Goal: Information Seeking & Learning: Learn about a topic

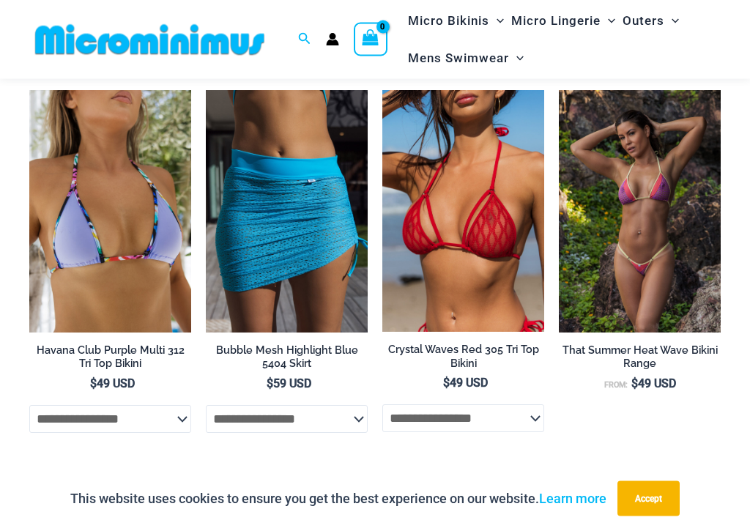
scroll to position [2549, 0]
click at [382, 90] on img at bounding box center [382, 90] width 0 height 0
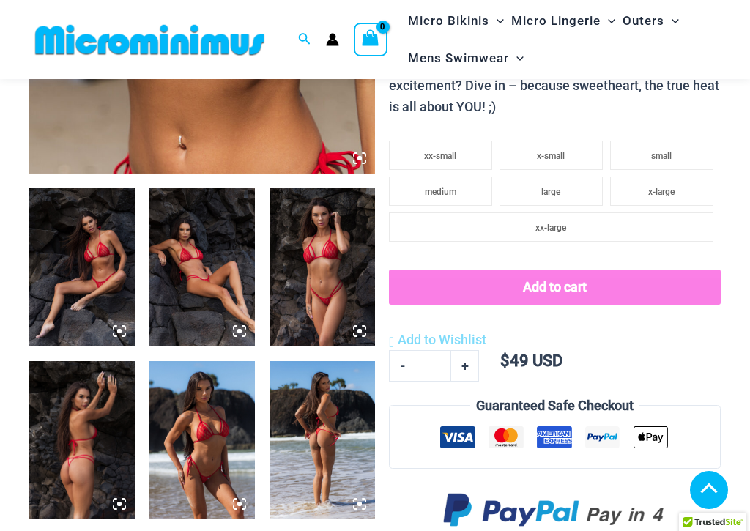
click at [68, 249] on img at bounding box center [81, 267] width 105 height 158
click at [59, 253] on img at bounding box center [81, 267] width 105 height 158
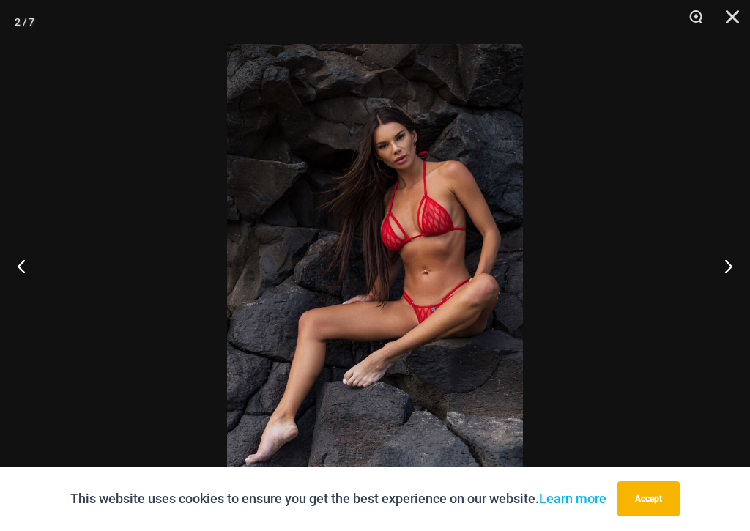
click at [23, 257] on button "Previous" at bounding box center [27, 265] width 55 height 73
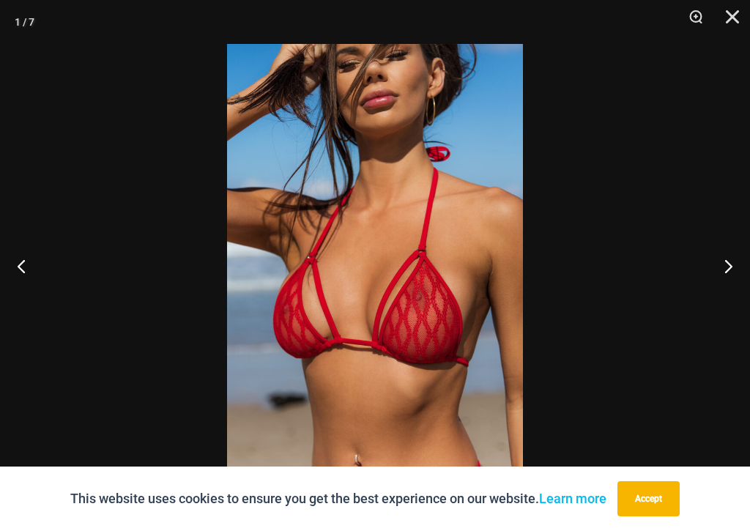
click at [17, 267] on button "Previous" at bounding box center [27, 265] width 55 height 73
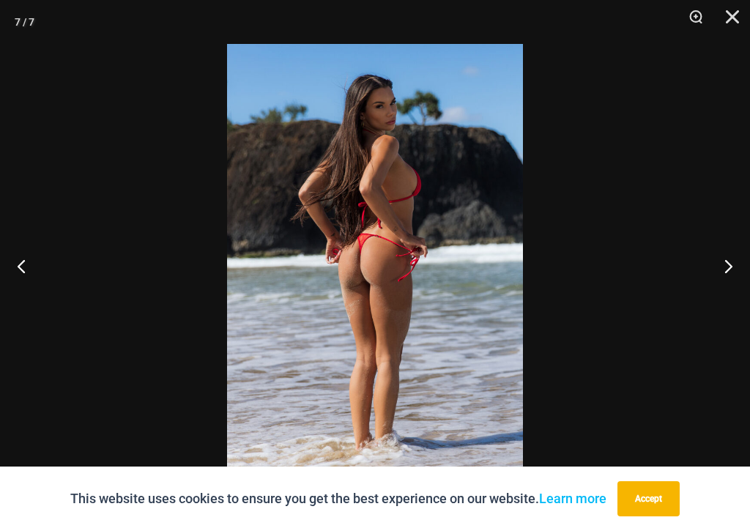
click at [15, 272] on button "Previous" at bounding box center [27, 265] width 55 height 73
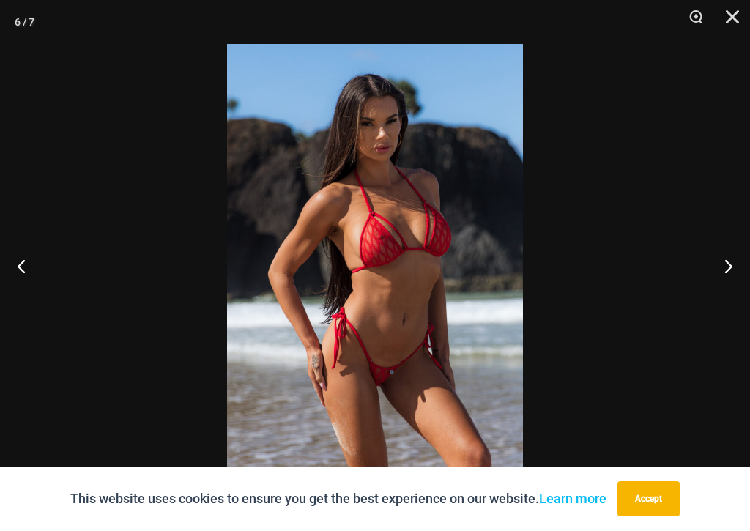
click at [13, 266] on button "Previous" at bounding box center [27, 265] width 55 height 73
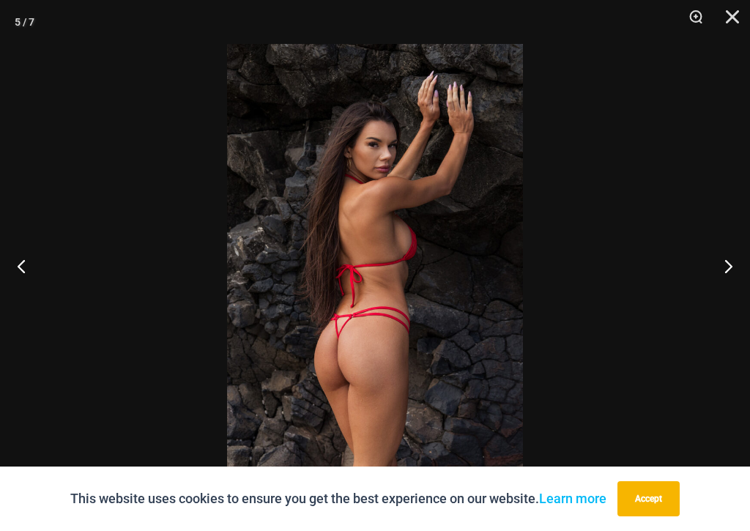
click at [18, 264] on button "Previous" at bounding box center [27, 265] width 55 height 73
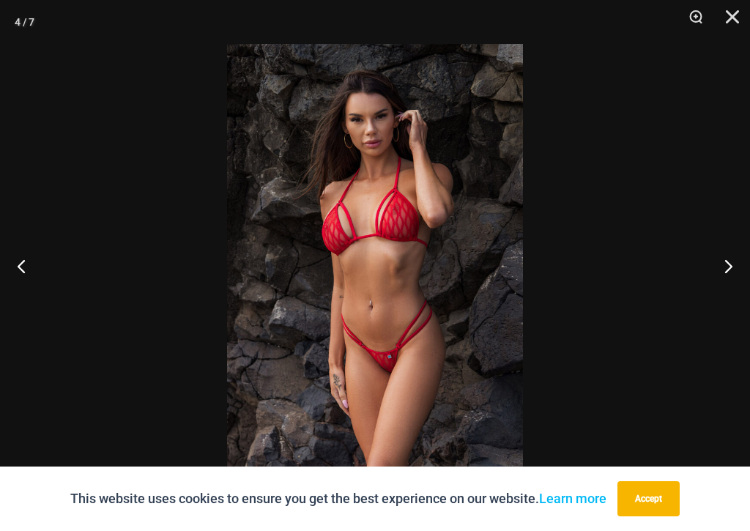
click at [15, 247] on button "Previous" at bounding box center [27, 265] width 55 height 73
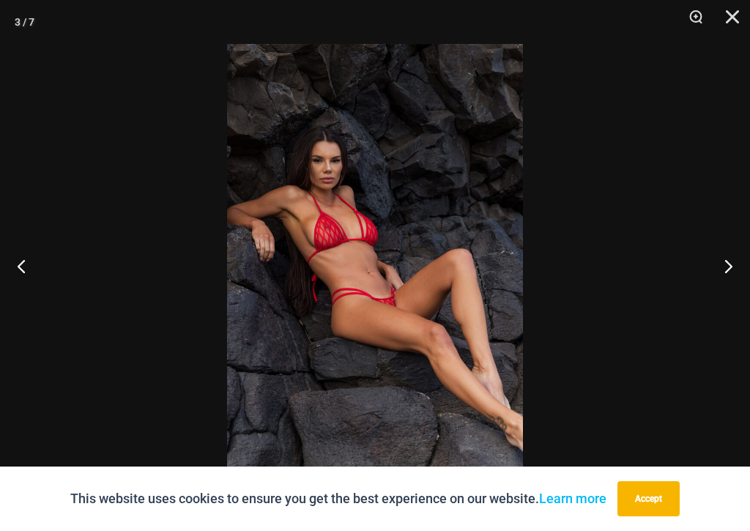
click at [21, 257] on button "Previous" at bounding box center [27, 265] width 55 height 73
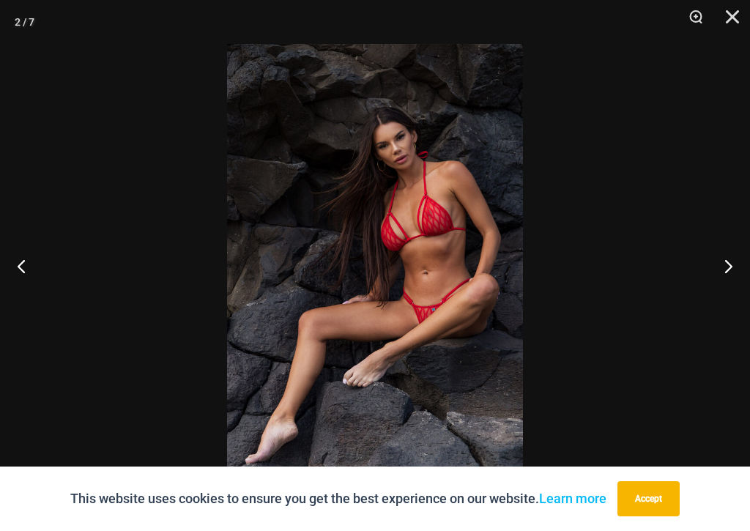
click at [23, 267] on button "Previous" at bounding box center [27, 265] width 55 height 73
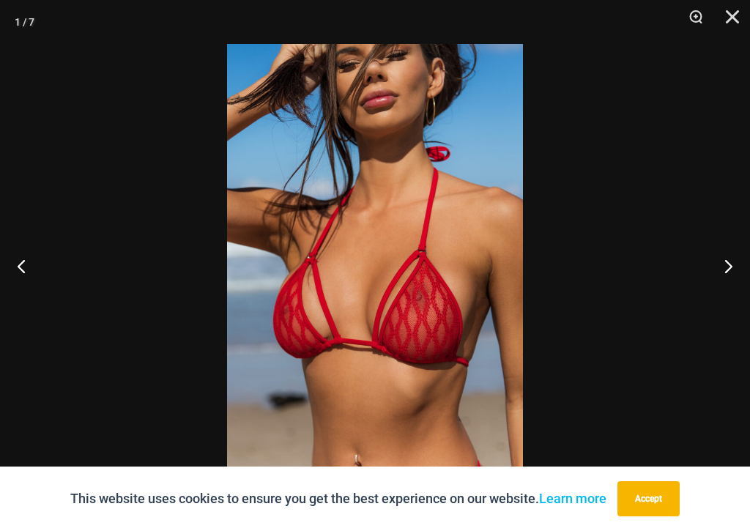
click at [19, 247] on button "Previous" at bounding box center [27, 265] width 55 height 73
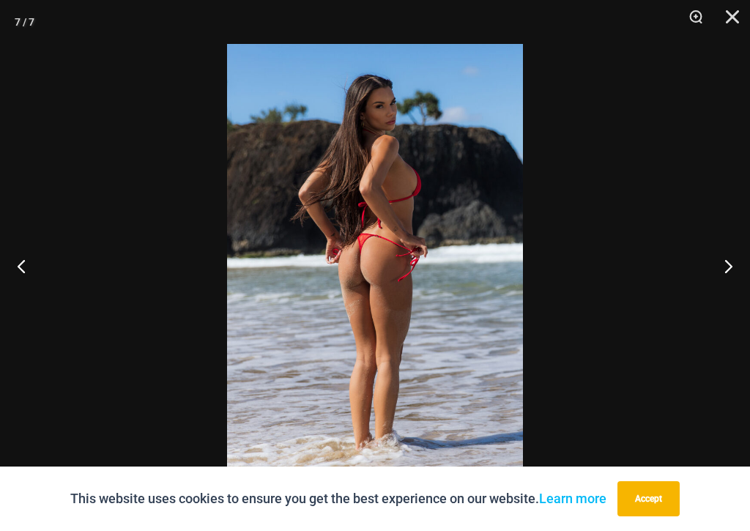
click at [739, 279] on button "Next" at bounding box center [722, 265] width 55 height 73
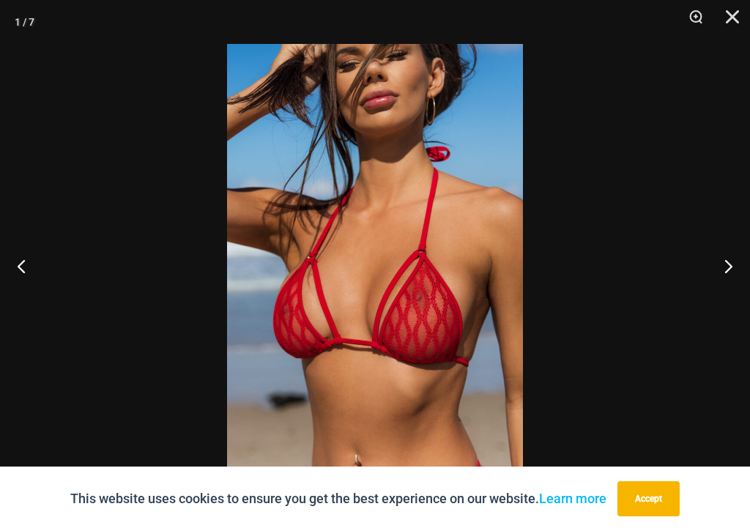
click at [729, 266] on button "Next" at bounding box center [722, 265] width 55 height 73
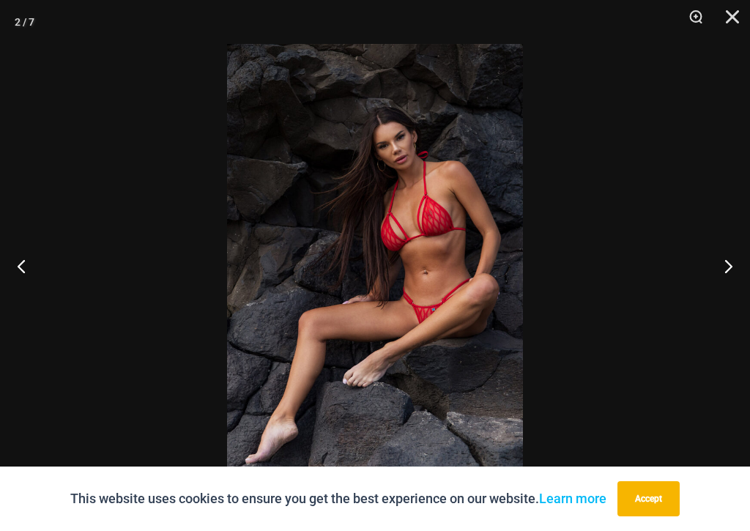
click at [734, 262] on button "Next" at bounding box center [722, 265] width 55 height 73
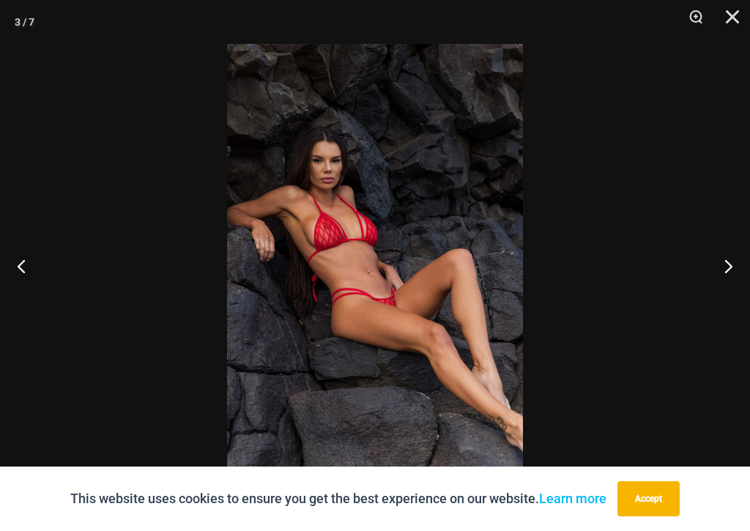
click at [731, 275] on button "Next" at bounding box center [722, 265] width 55 height 73
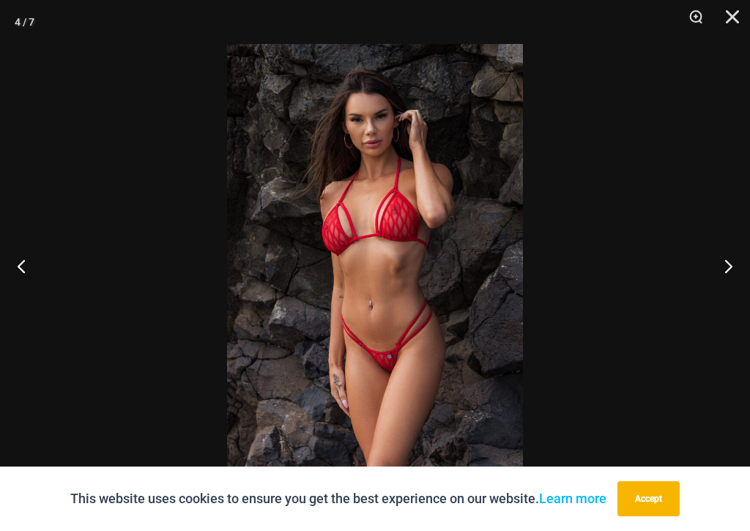
click at [744, 278] on button "Next" at bounding box center [722, 265] width 55 height 73
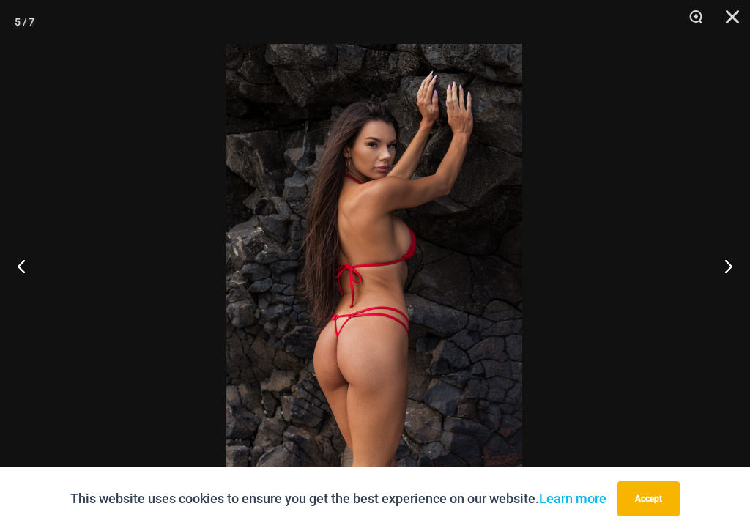
click at [748, 294] on button "Next" at bounding box center [722, 265] width 55 height 73
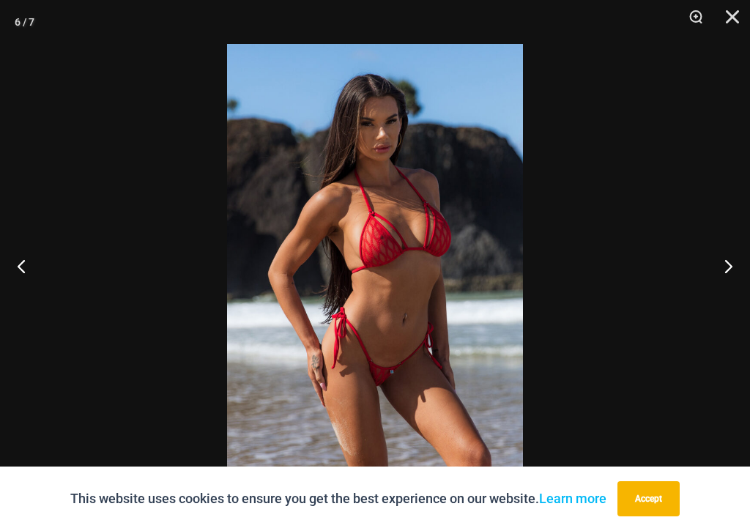
click at [742, 279] on button "Next" at bounding box center [722, 265] width 55 height 73
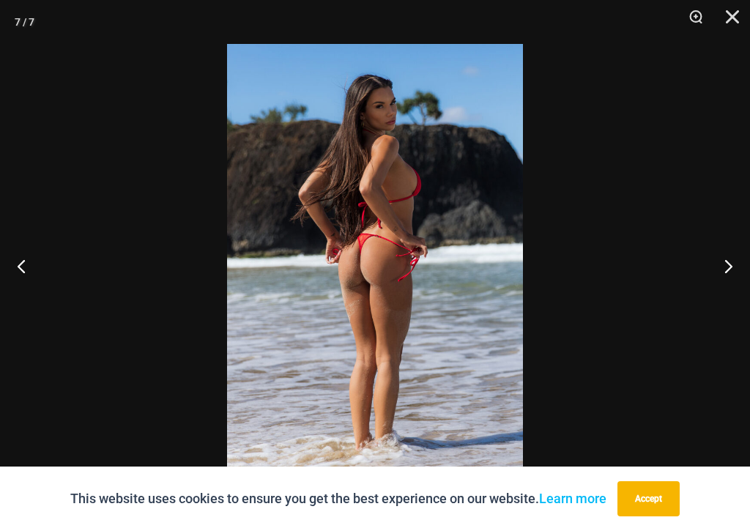
click at [743, 283] on button "Next" at bounding box center [722, 265] width 55 height 73
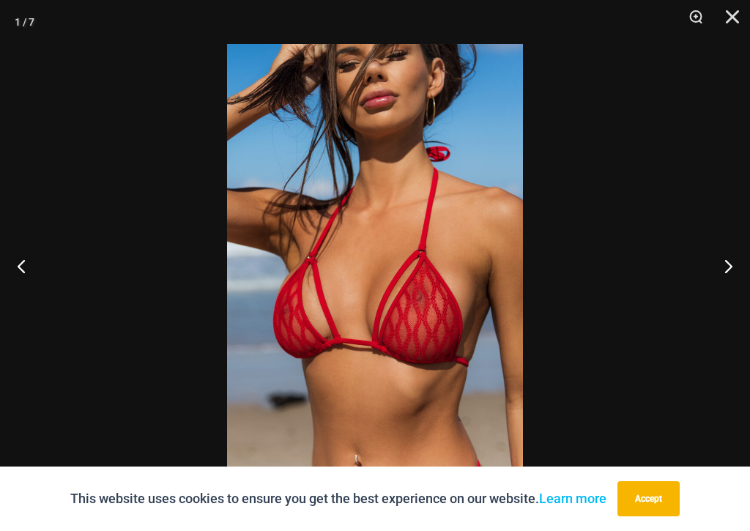
click at [739, 269] on button "Next" at bounding box center [722, 265] width 55 height 73
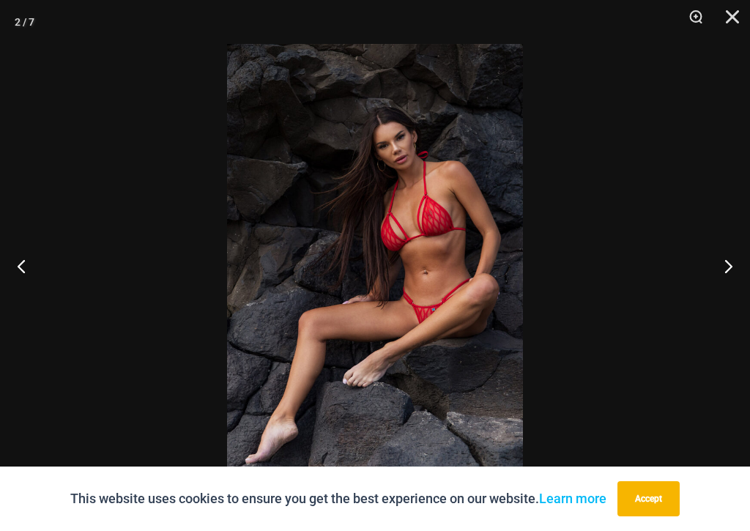
click at [747, 250] on button "Next" at bounding box center [722, 265] width 55 height 73
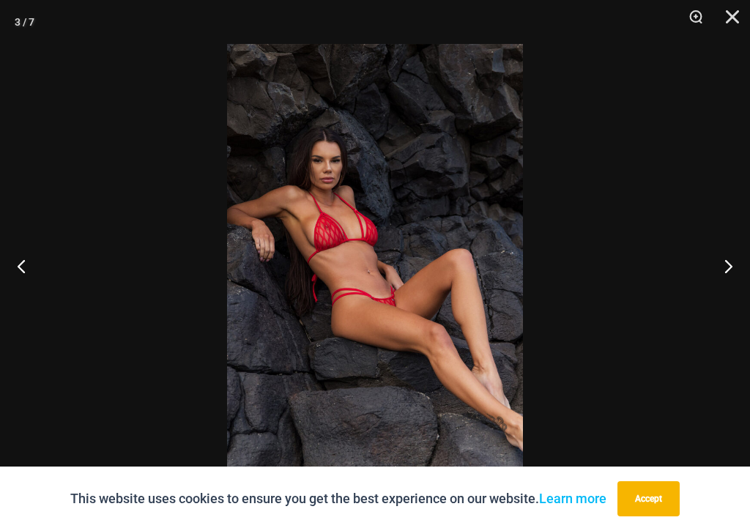
click at [748, 271] on button "Next" at bounding box center [722, 265] width 55 height 73
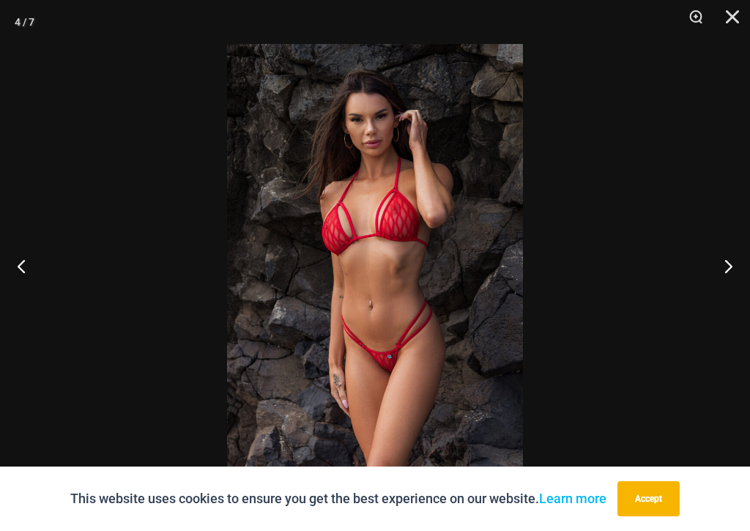
click at [748, 255] on button "Next" at bounding box center [722, 265] width 55 height 73
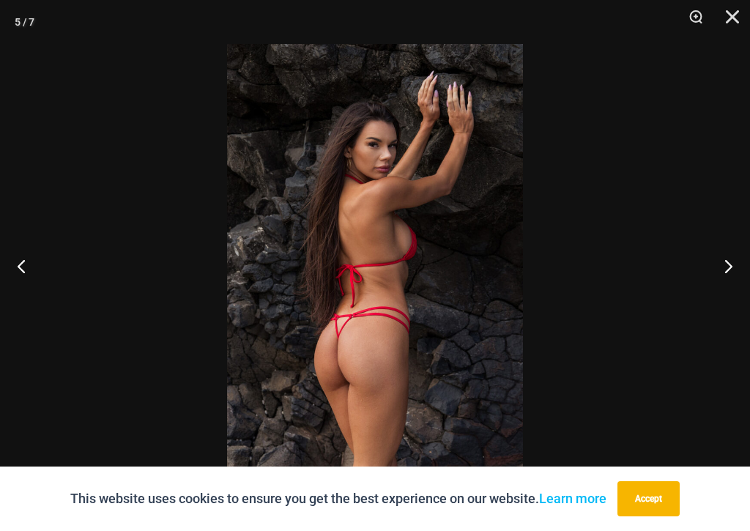
click at [749, 261] on button "Next" at bounding box center [722, 265] width 55 height 73
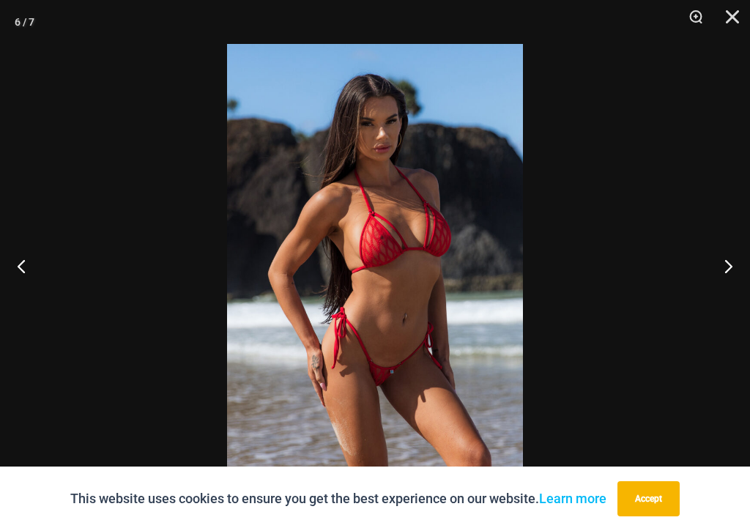
click at [735, 2] on button "Close" at bounding box center [727, 22] width 37 height 44
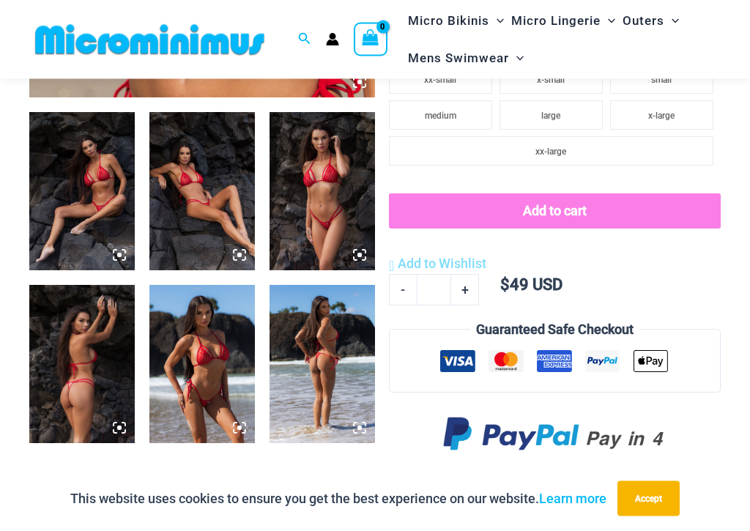
scroll to position [545, 0]
